Goal: Task Accomplishment & Management: Use online tool/utility

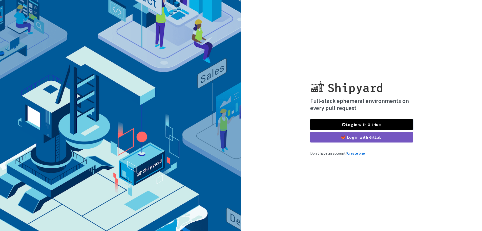
click at [328, 126] on link "Log in with GitHub" at bounding box center [361, 124] width 103 height 11
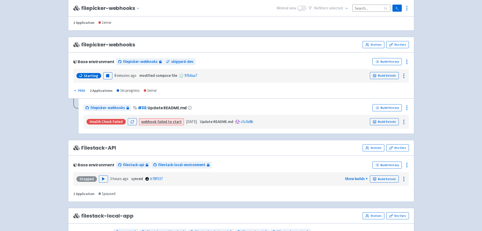
scroll to position [100, 0]
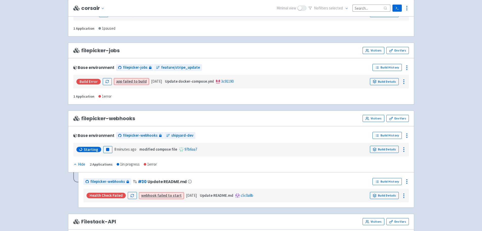
click at [450, 107] on div "filepicker View Organizations jmutneja User Profile Sign out Develop" at bounding box center [241, 235] width 482 height 670
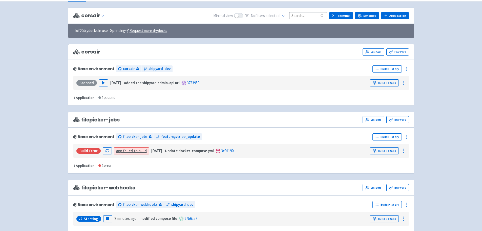
scroll to position [0, 0]
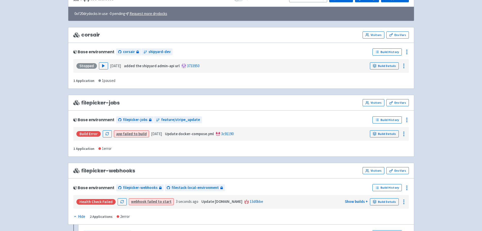
scroll to position [127, 0]
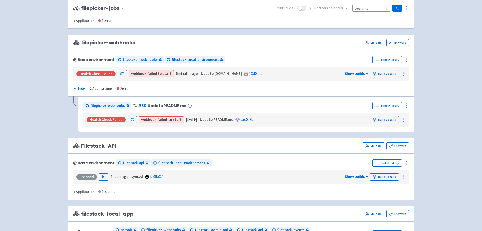
scroll to position [177, 0]
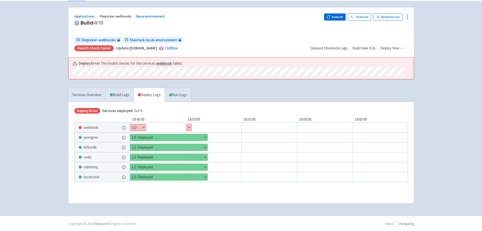
scroll to position [31, 0]
click at [89, 92] on link "Services Overview" at bounding box center [86, 94] width 37 height 14
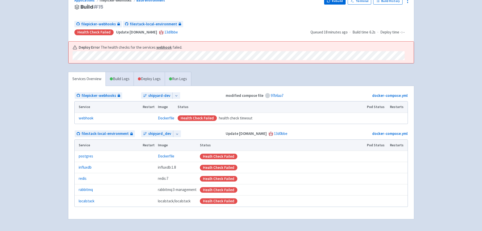
scroll to position [63, 0]
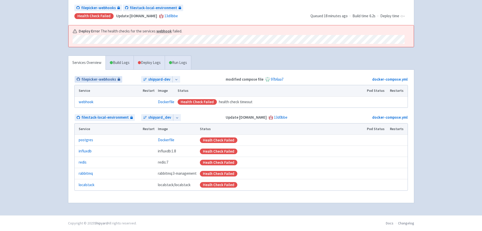
click at [111, 80] on span "filepicker-webhooks" at bounding box center [99, 79] width 35 height 6
